Goal: Transaction & Acquisition: Purchase product/service

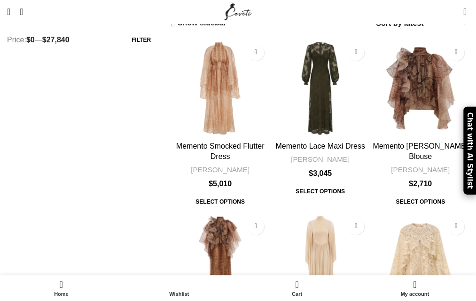
scroll to position [225, 0]
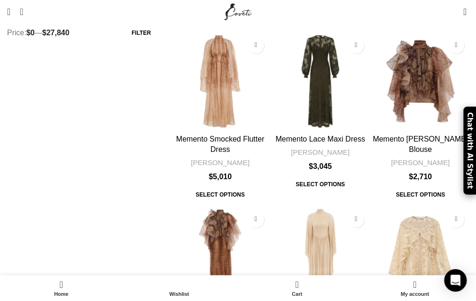
click at [0, 0] on div "Memento Smocked Flutter Dress" at bounding box center [0, 0] width 0 height 0
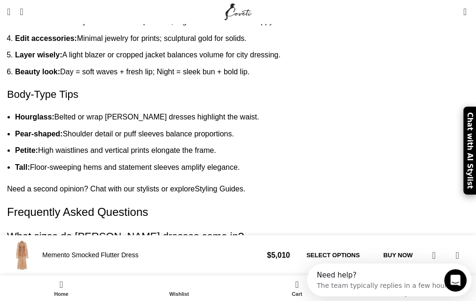
scroll to position [0, 149]
